Goal: Task Accomplishment & Management: Manage account settings

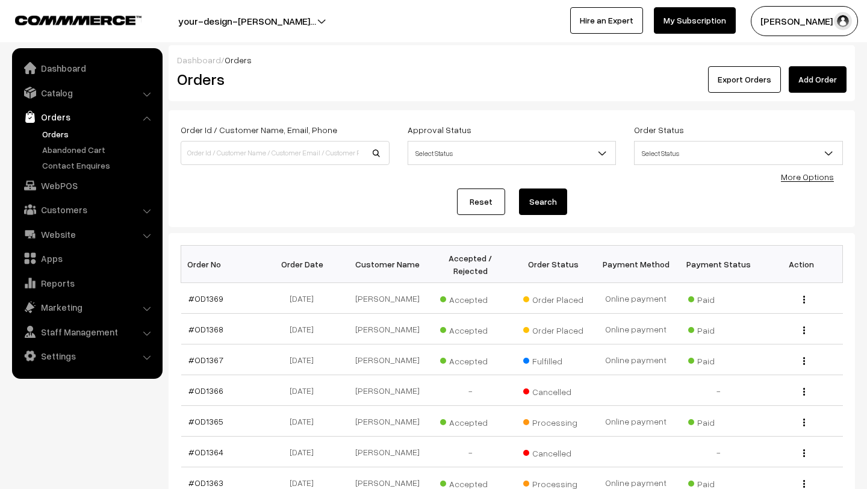
click at [800, 17] on button "[PERSON_NAME] N.P" at bounding box center [804, 21] width 107 height 30
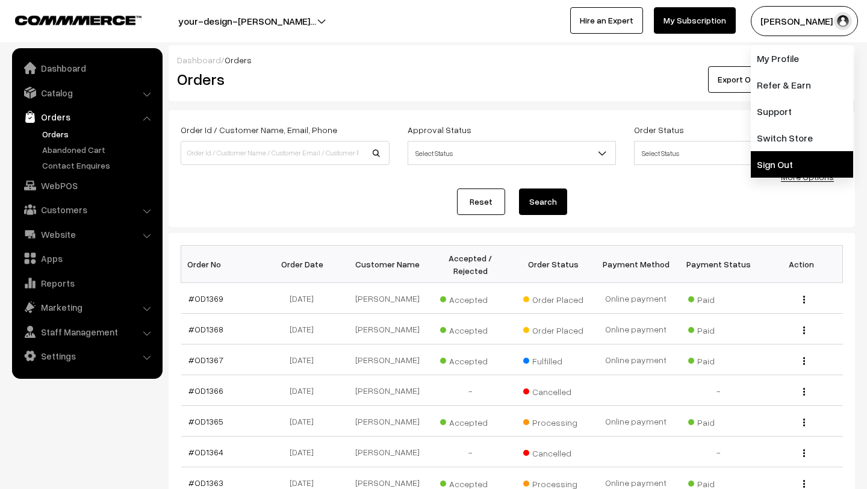
click at [791, 153] on link "Sign Out" at bounding box center [802, 164] width 102 height 26
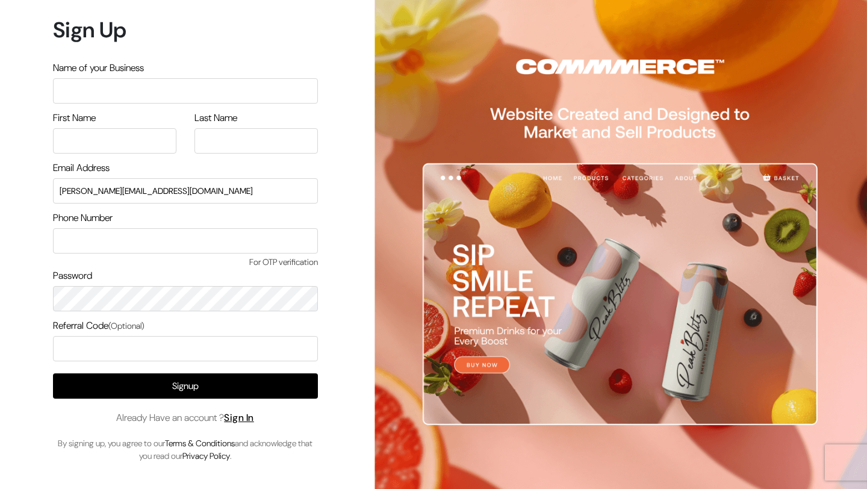
click at [244, 421] on link "Sign In" at bounding box center [239, 417] width 30 height 13
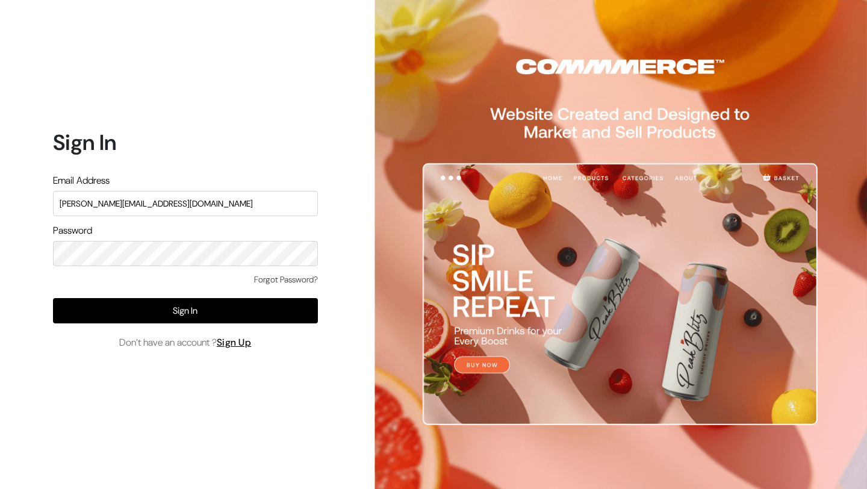
click at [199, 205] on input "lokesh@yourdesignstore.in" at bounding box center [185, 203] width 265 height 25
click at [191, 203] on input "lokesh@yourdesignstore.in" at bounding box center [185, 203] width 265 height 25
click at [179, 203] on input "lokesh@yourdesignstore.in" at bounding box center [185, 203] width 265 height 25
type input "mk@yourdesignstore.in"
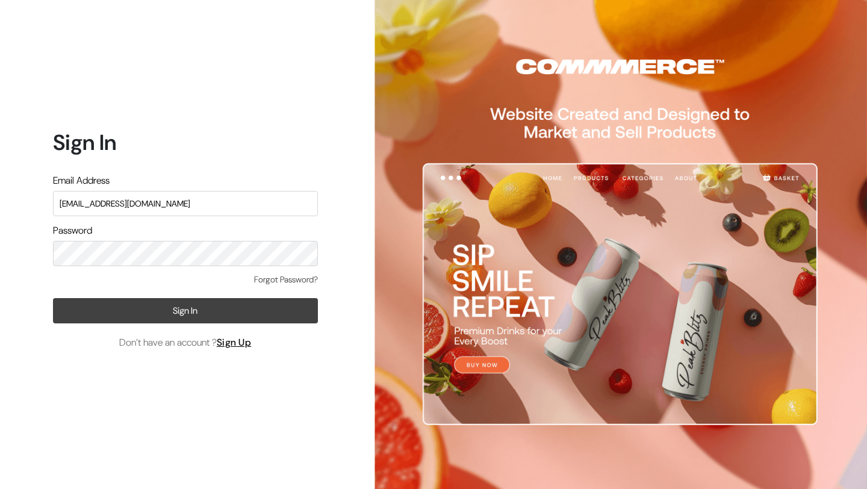
click at [176, 311] on button "Sign In" at bounding box center [185, 310] width 265 height 25
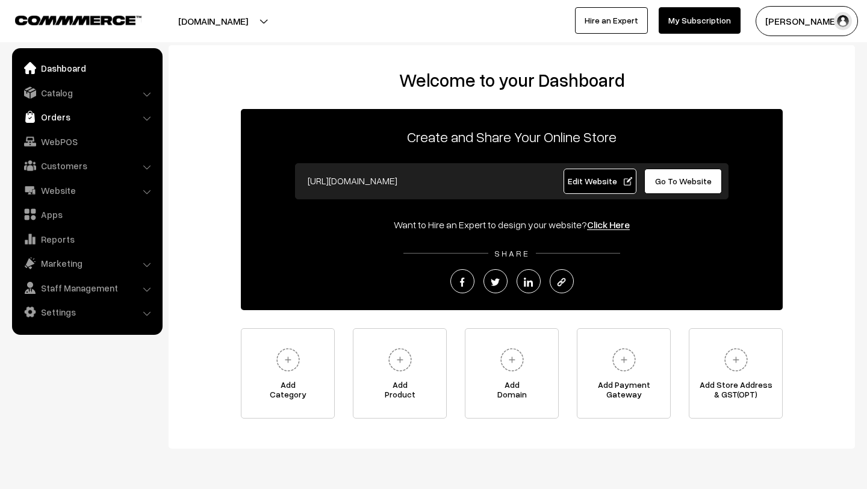
click at [54, 106] on link "Orders" at bounding box center [86, 117] width 143 height 22
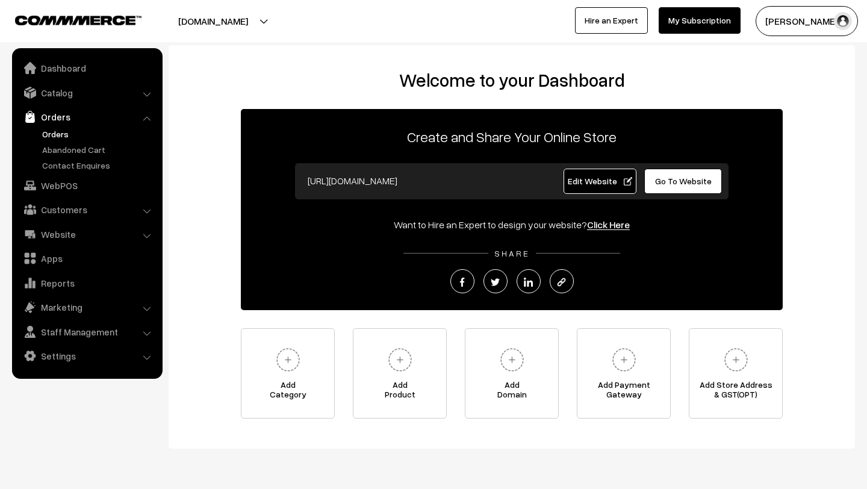
click at [60, 136] on link "Orders" at bounding box center [98, 134] width 119 height 13
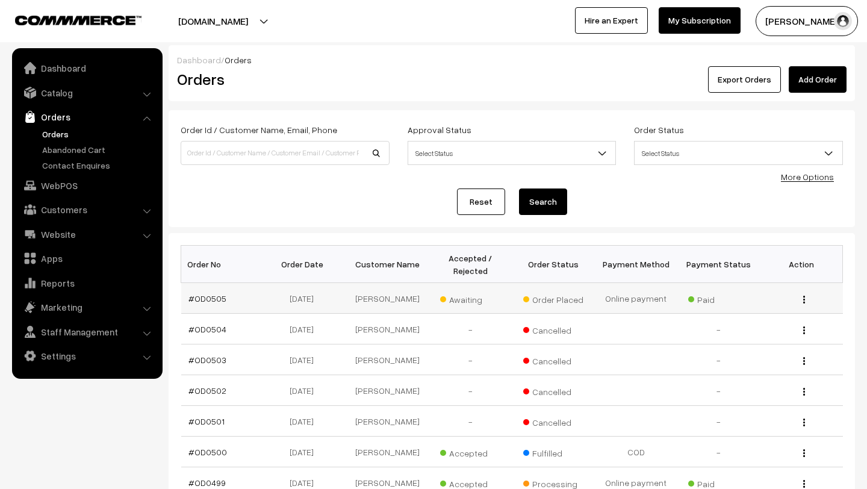
click at [467, 303] on span "Awaiting" at bounding box center [470, 298] width 60 height 16
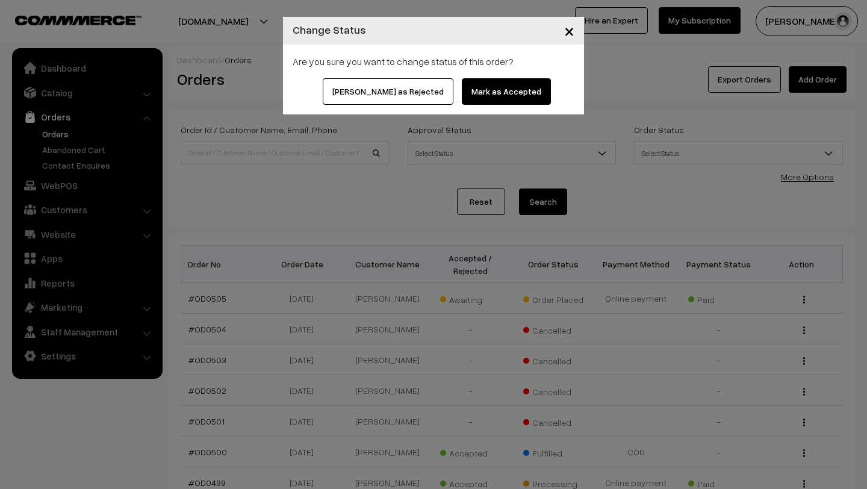
click at [494, 94] on button "Mark as Accepted" at bounding box center [506, 91] width 89 height 26
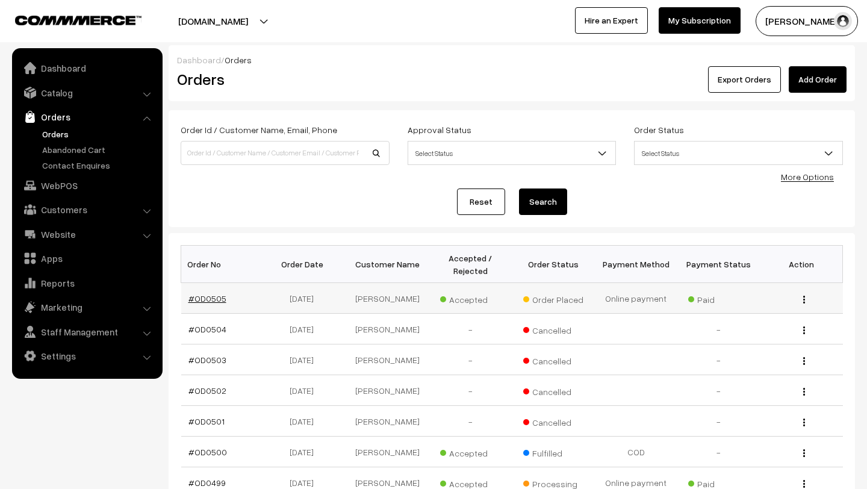
click at [203, 298] on link "#OD0505" at bounding box center [207, 298] width 38 height 10
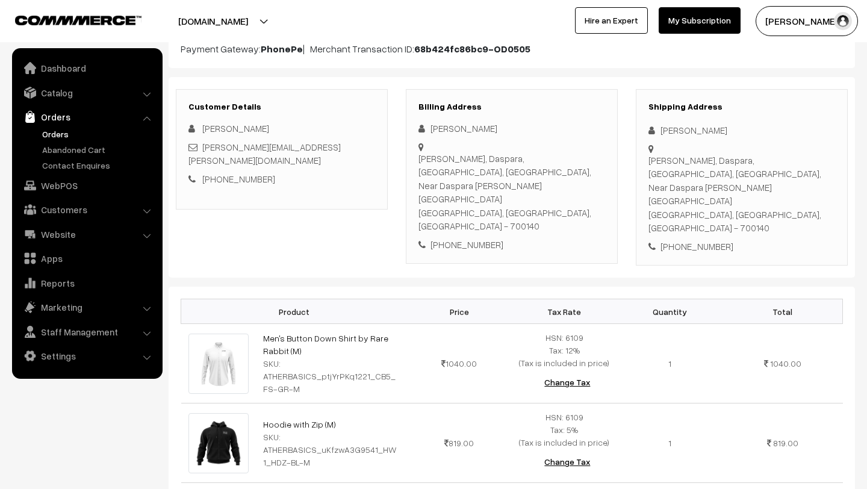
scroll to position [138, 0]
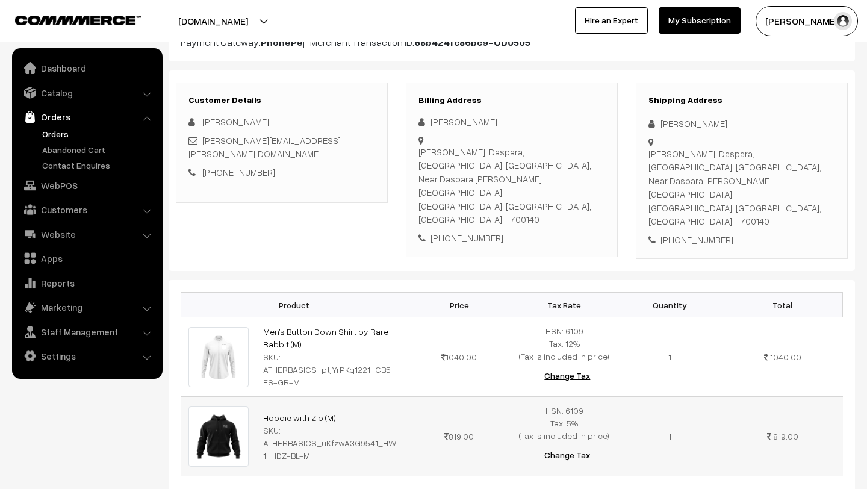
drag, startPoint x: 254, startPoint y: 374, endPoint x: 363, endPoint y: 375, distance: 108.9
click at [363, 397] on tr "Hoodie with Zip (M) SKU: ATHERBASICS_uKfzwA3G9541_HW1_HDZ-BL-M 819.00" at bounding box center [511, 436] width 661 height 79
drag, startPoint x: 259, startPoint y: 287, endPoint x: 310, endPoint y: 301, distance: 53.2
click at [310, 317] on td "Men's Button Down Shirt by Rare Rabbit (M) SKU: ATHERBASICS_ptjYrPKq1221_CB5_FS…" at bounding box center [331, 356] width 150 height 79
copy link "Men's Button Down Shirt by Rare Rabbit (M)"
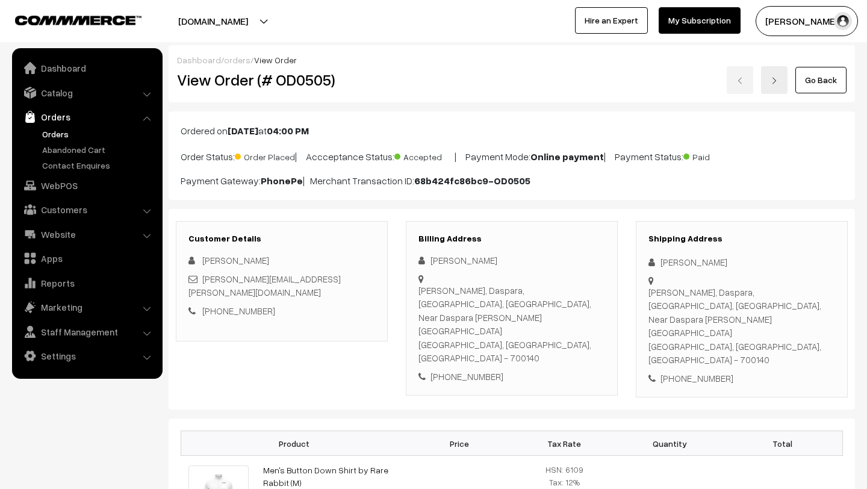
scroll to position [138, 0]
